Goal: Information Seeking & Learning: Learn about a topic

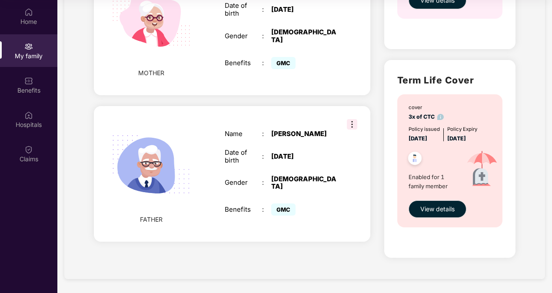
scroll to position [71, 0]
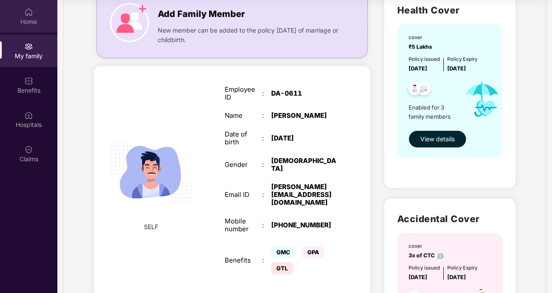
click at [24, 31] on div "Home" at bounding box center [28, 16] width 57 height 33
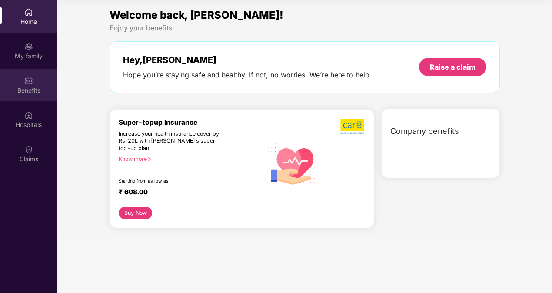
click at [25, 87] on div "Benefits" at bounding box center [28, 90] width 57 height 9
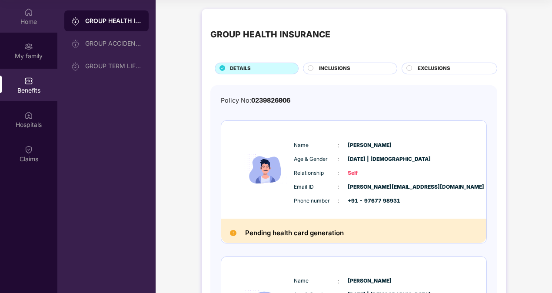
click at [18, 23] on div "Home" at bounding box center [28, 21] width 57 height 9
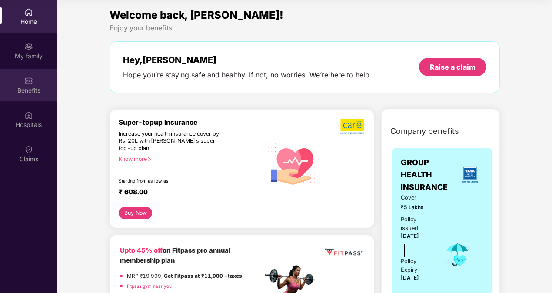
click at [27, 91] on div "Benefits" at bounding box center [28, 90] width 57 height 9
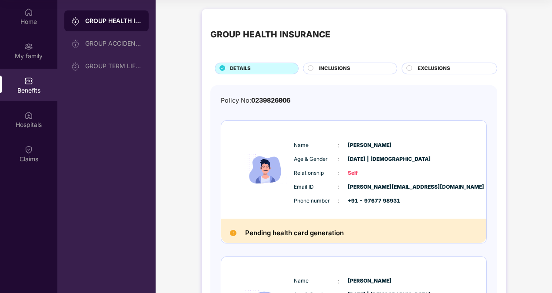
click at [198, 104] on div "GROUP HEALTH INSURANCE DETAILS INCLUSIONS EXCLUSIONS Policy No: 0239826906 Name…" at bounding box center [354, 286] width 397 height 565
click at [17, 8] on div "Home" at bounding box center [28, 16] width 57 height 33
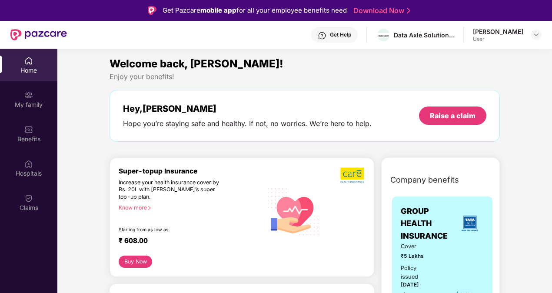
scroll to position [43, 0]
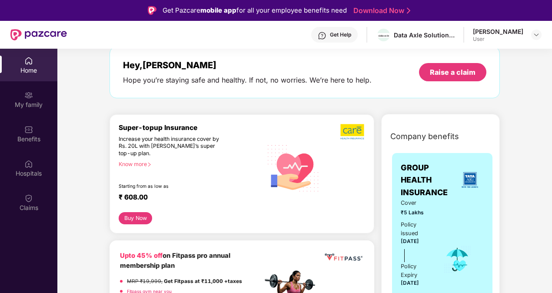
click at [144, 164] on div "Know more" at bounding box center [188, 164] width 139 height 6
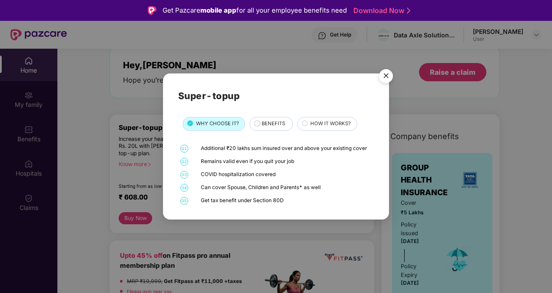
click at [278, 118] on div "BENEFITS" at bounding box center [271, 124] width 43 height 14
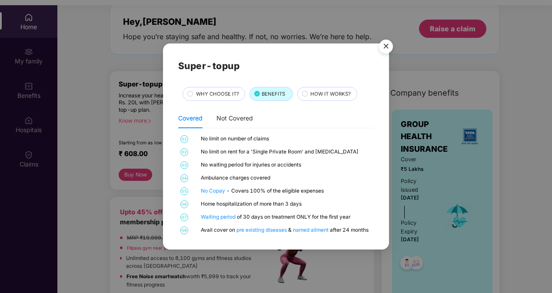
click at [334, 95] on span "HOW IT WORKS?" at bounding box center [331, 94] width 40 height 8
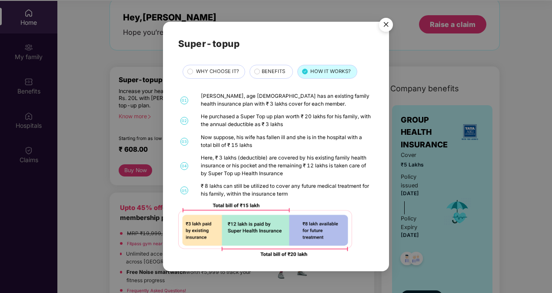
scroll to position [49, 0]
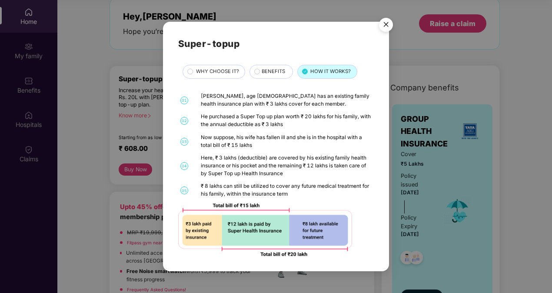
click at [385, 25] on img "Close" at bounding box center [386, 26] width 24 height 24
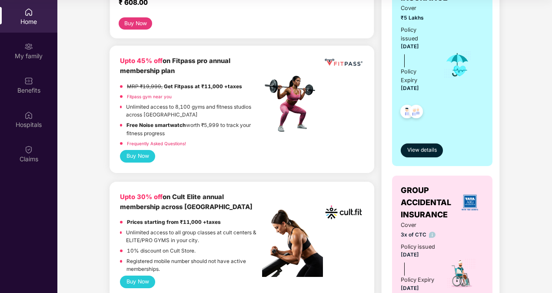
scroll to position [217, 0]
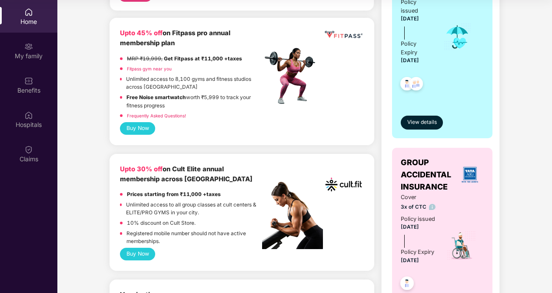
click at [139, 254] on button "Buy Now" at bounding box center [137, 254] width 35 height 13
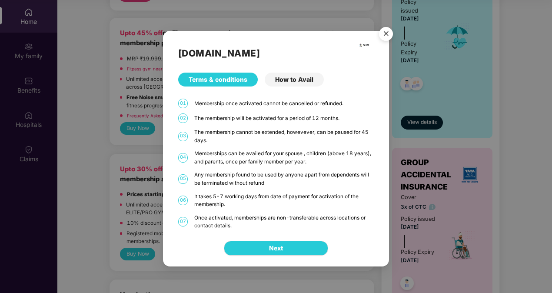
click at [292, 83] on div "How to Avail" at bounding box center [294, 80] width 59 height 14
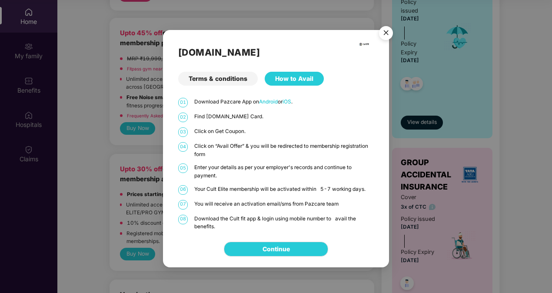
click at [387, 32] on img "Close" at bounding box center [386, 34] width 24 height 24
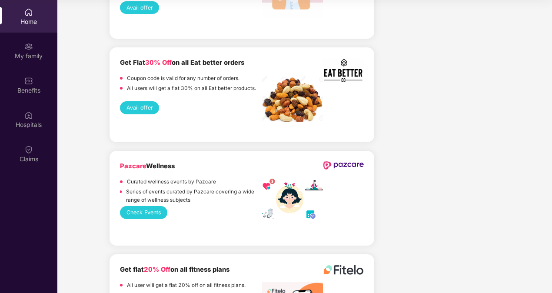
scroll to position [1957, 0]
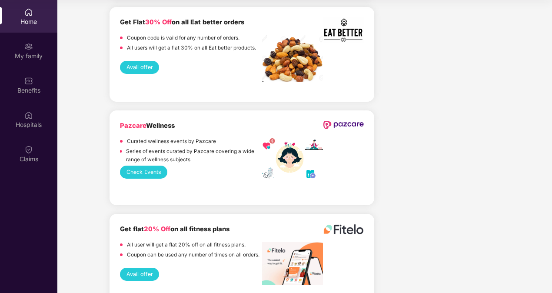
click at [146, 268] on button "Avail offer" at bounding box center [139, 274] width 39 height 13
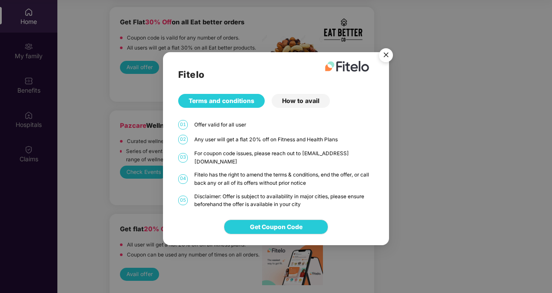
click at [299, 106] on div "How to avail" at bounding box center [301, 101] width 58 height 14
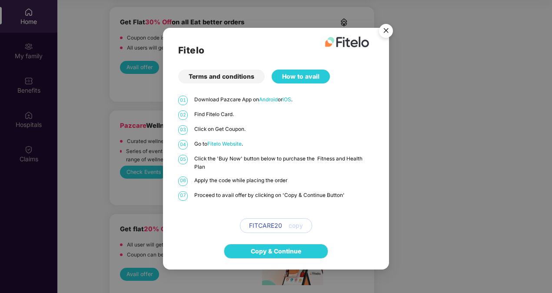
click at [385, 38] on img "Close" at bounding box center [386, 32] width 24 height 24
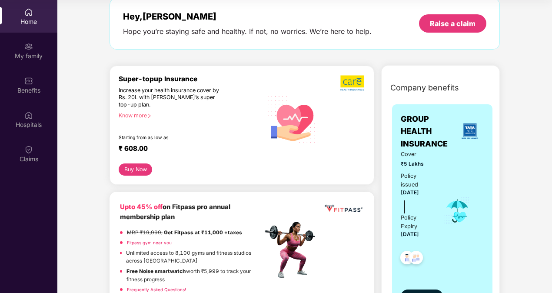
scroll to position [0, 0]
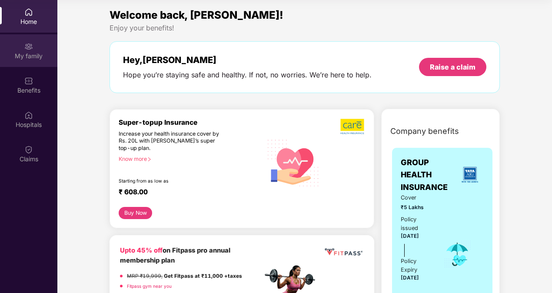
click at [42, 49] on div "My family" at bounding box center [28, 50] width 57 height 33
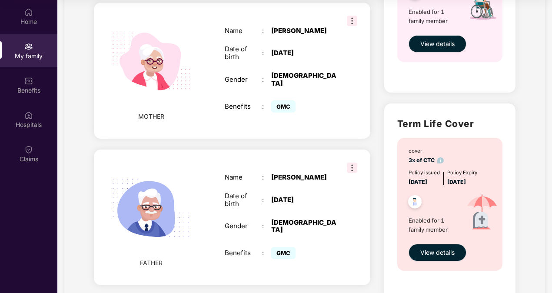
scroll to position [332, 0]
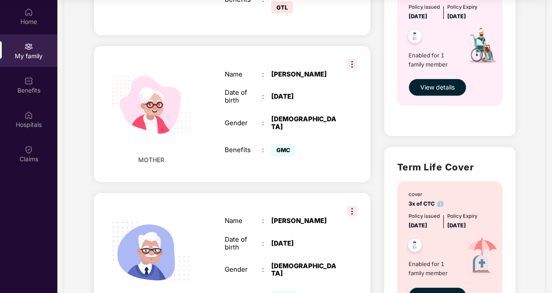
click at [352, 206] on img at bounding box center [352, 211] width 10 height 10
click at [369, 139] on div "MOTHER Name : [PERSON_NAME] Date of birth : [DEMOGRAPHIC_DATA] Gender : [DEMOGR…" at bounding box center [232, 114] width 277 height 136
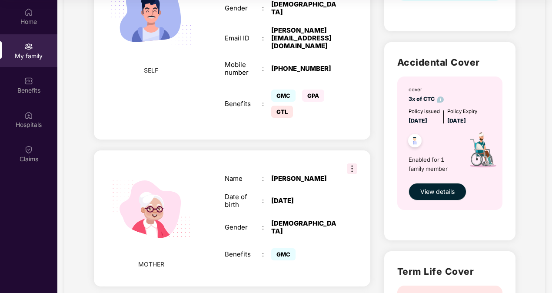
scroll to position [115, 0]
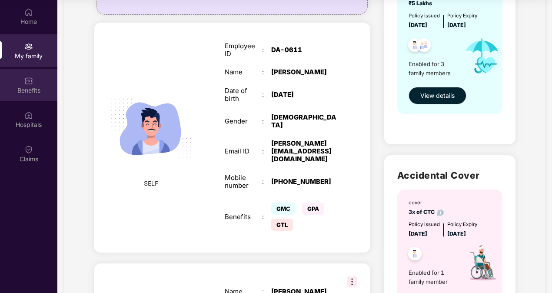
click at [41, 99] on div "Benefits" at bounding box center [28, 85] width 57 height 33
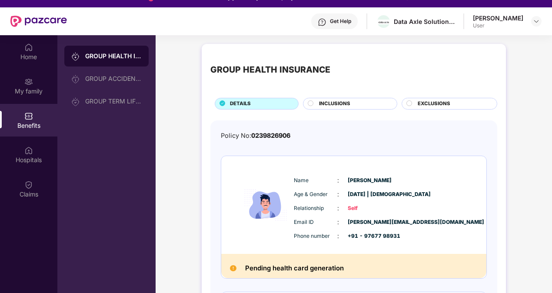
scroll to position [0, 0]
